Goal: Navigation & Orientation: Find specific page/section

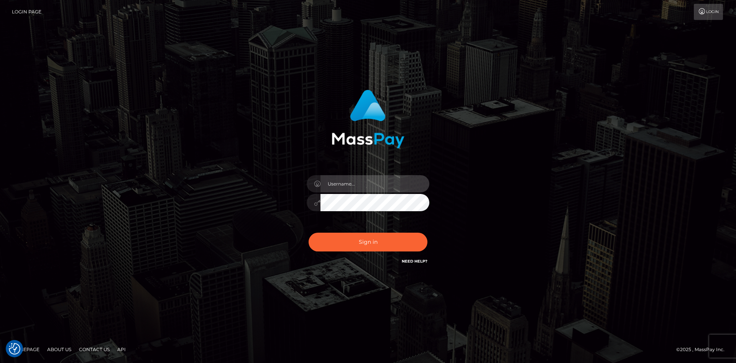
click at [334, 182] on input "text" at bounding box center [374, 183] width 109 height 17
type input "faisal_uplift"
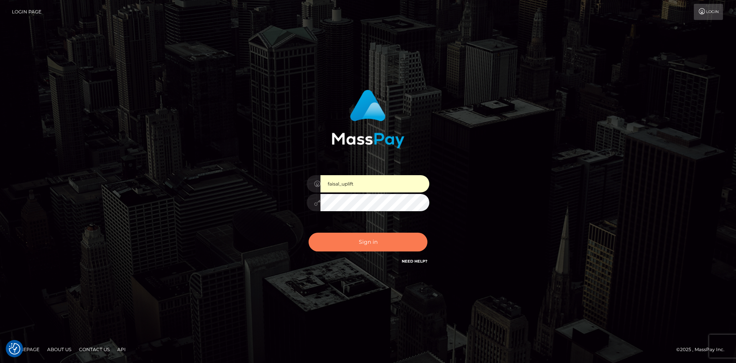
click at [360, 236] on button "Sign in" at bounding box center [367, 242] width 119 height 19
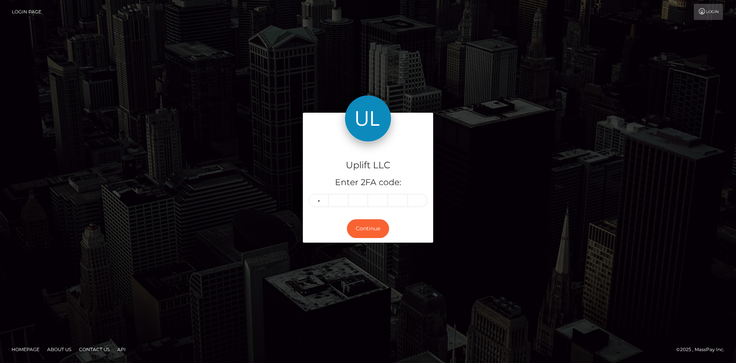
type input "1"
type input "6"
type input "9"
type input "5"
type input "7"
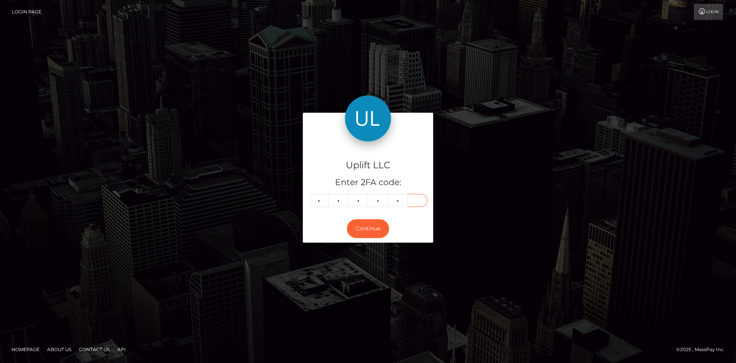
type input "1"
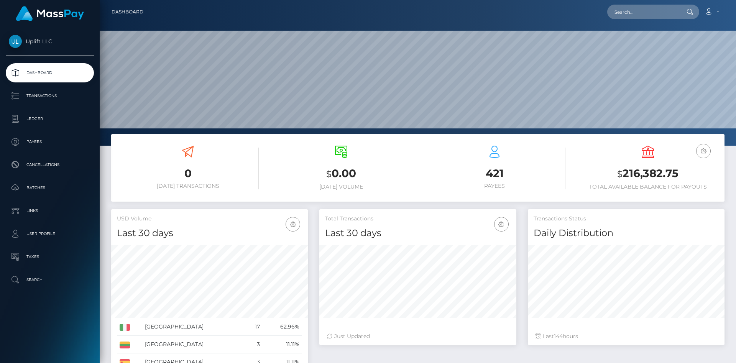
scroll to position [136, 197]
click at [35, 183] on p "Batches" at bounding box center [50, 187] width 82 height 11
